Goal: Task Accomplishment & Management: Manage account settings

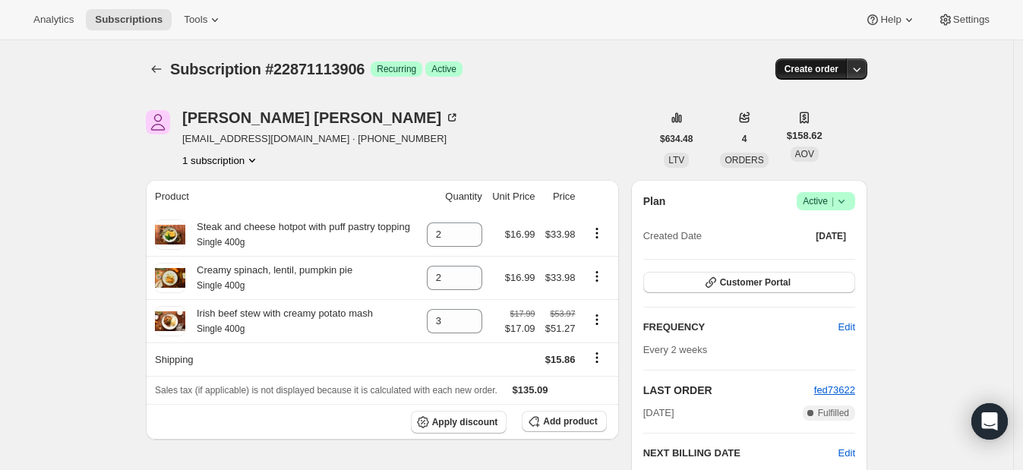
click at [828, 68] on span "Create order" at bounding box center [811, 69] width 54 height 12
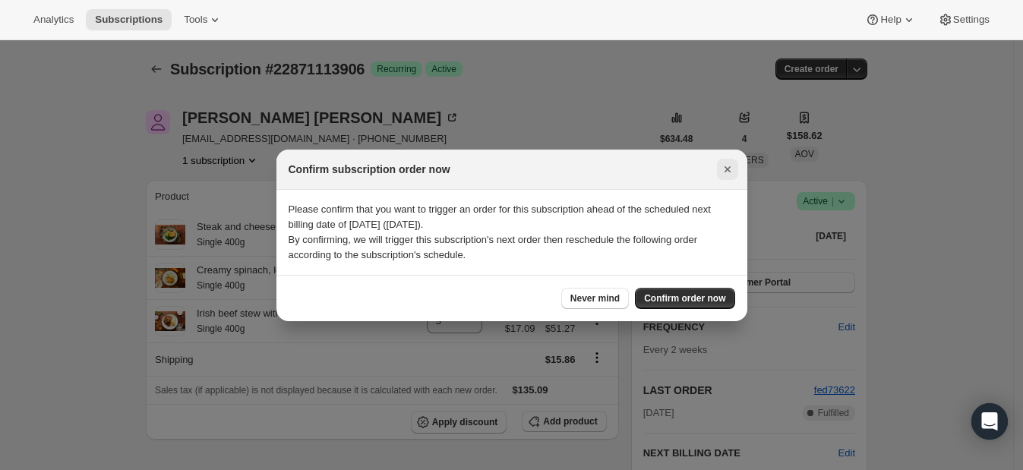
click at [724, 178] on button "Close" at bounding box center [727, 169] width 21 height 21
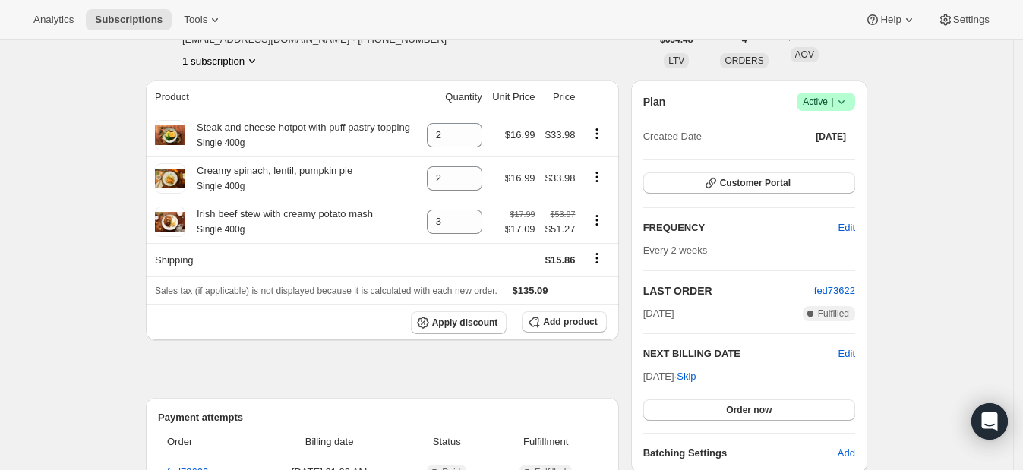
scroll to position [285, 0]
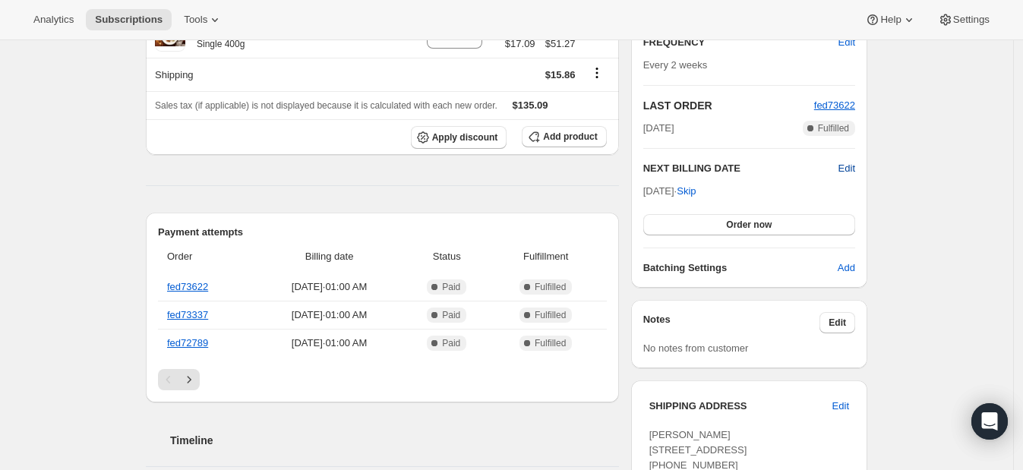
click at [854, 171] on span "Edit" at bounding box center [846, 168] width 17 height 15
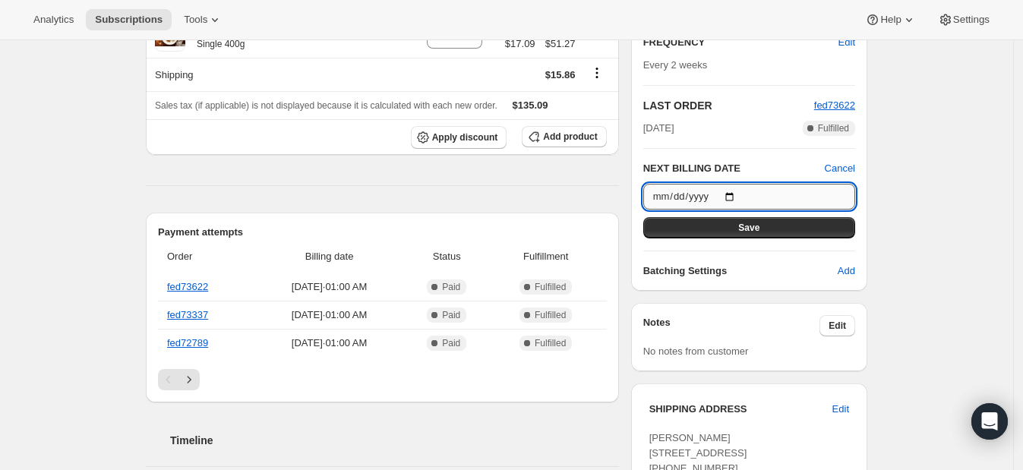
click at [744, 201] on input "[DATE]" at bounding box center [749, 197] width 212 height 26
click at [738, 197] on input "[DATE]" at bounding box center [749, 197] width 212 height 26
type input "[DATE]"
click at [743, 226] on button "Save" at bounding box center [749, 227] width 212 height 21
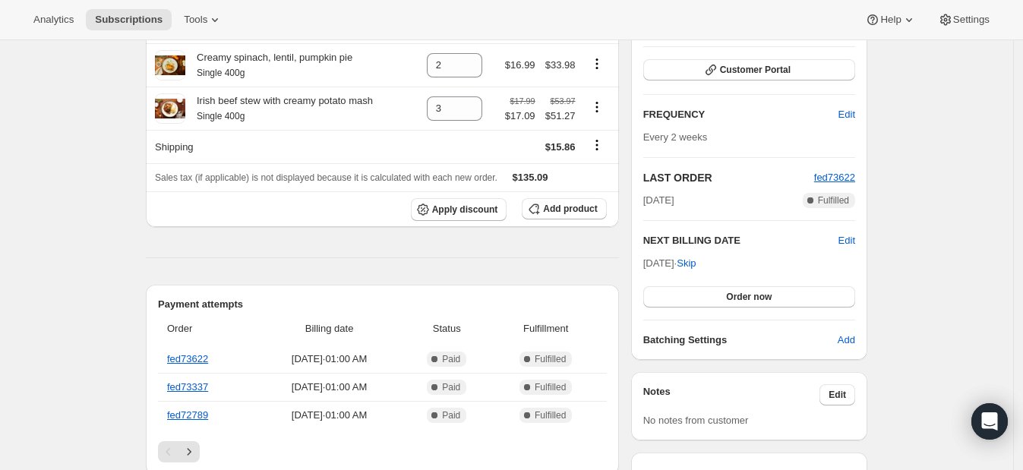
scroll to position [94, 0]
